Goal: Transaction & Acquisition: Subscribe to service/newsletter

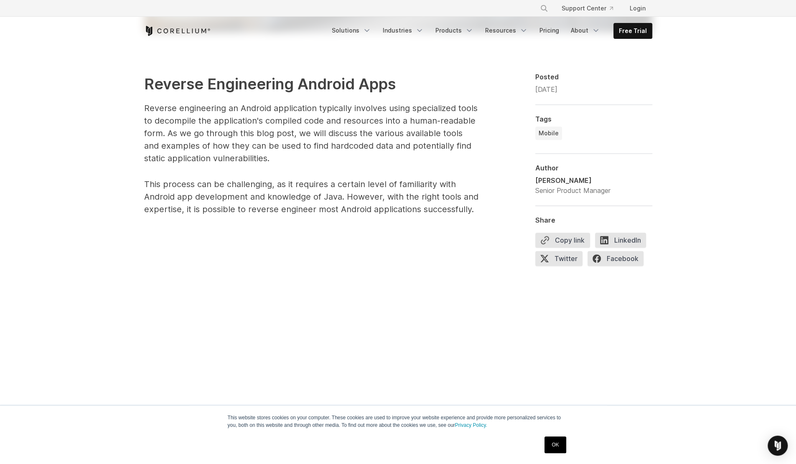
scroll to position [585, 0]
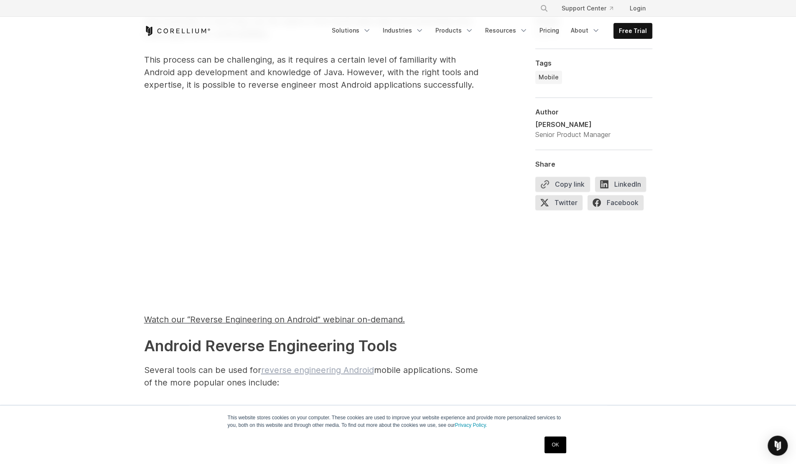
click at [333, 372] on link "reverse engineering Android" at bounding box center [317, 370] width 113 height 10
click at [597, 6] on link "Support Center" at bounding box center [587, 8] width 65 height 15
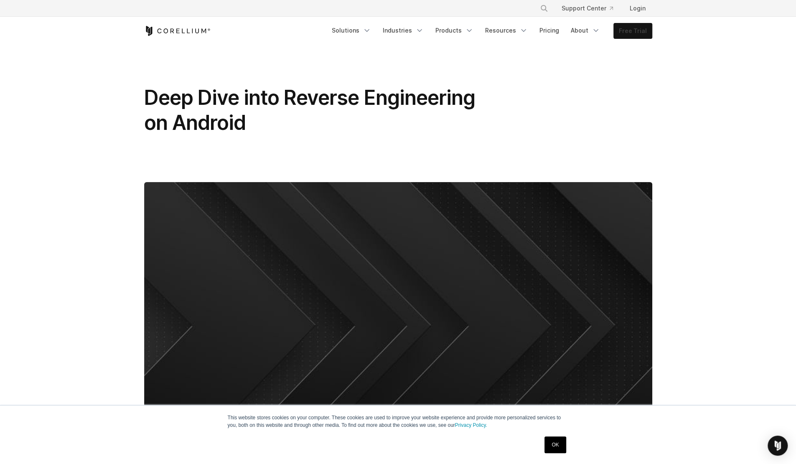
click at [628, 32] on link "Free Trial" at bounding box center [633, 30] width 38 height 15
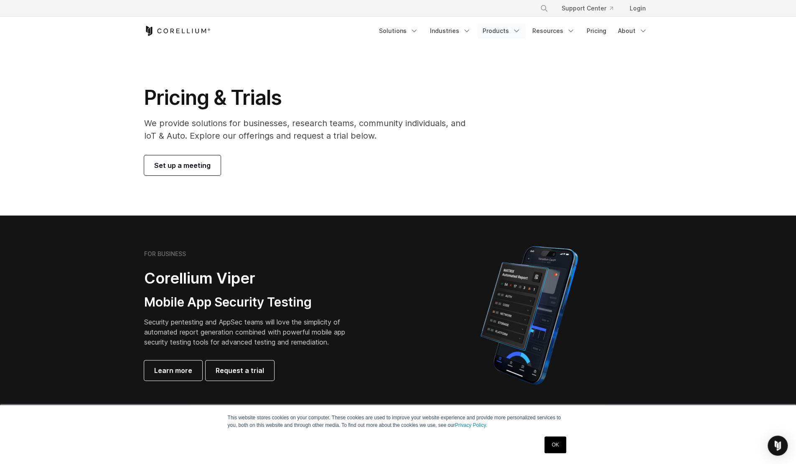
click at [502, 33] on link "Products" at bounding box center [502, 30] width 48 height 15
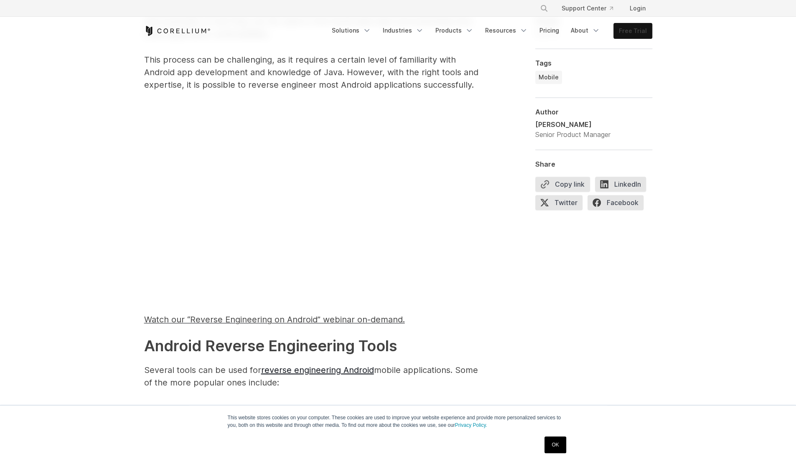
scroll to position [585, 0]
click at [627, 35] on link "Free Trial" at bounding box center [633, 30] width 38 height 15
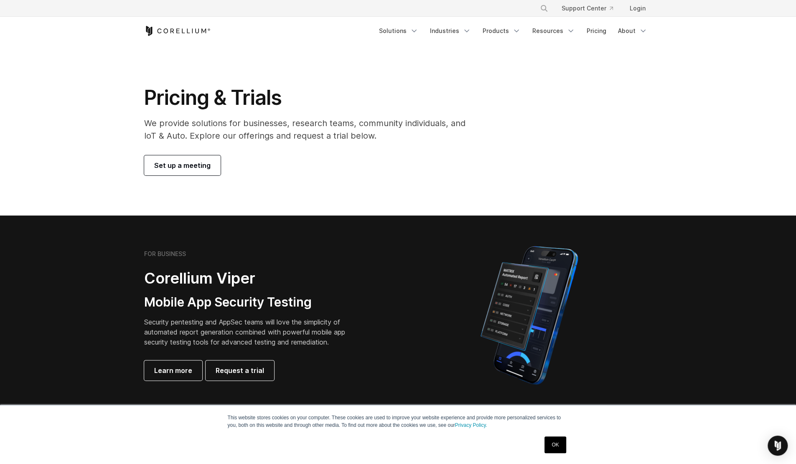
drag, startPoint x: 380, startPoint y: 143, endPoint x: 140, endPoint y: 125, distance: 241.4
click at [140, 125] on div "Pricing & Trials We provide solutions for businesses, research teams, community…" at bounding box center [311, 130] width 350 height 90
copy div "We provide solutions for businesses, research teams, community individuals, and…"
